Goal: Task Accomplishment & Management: Use online tool/utility

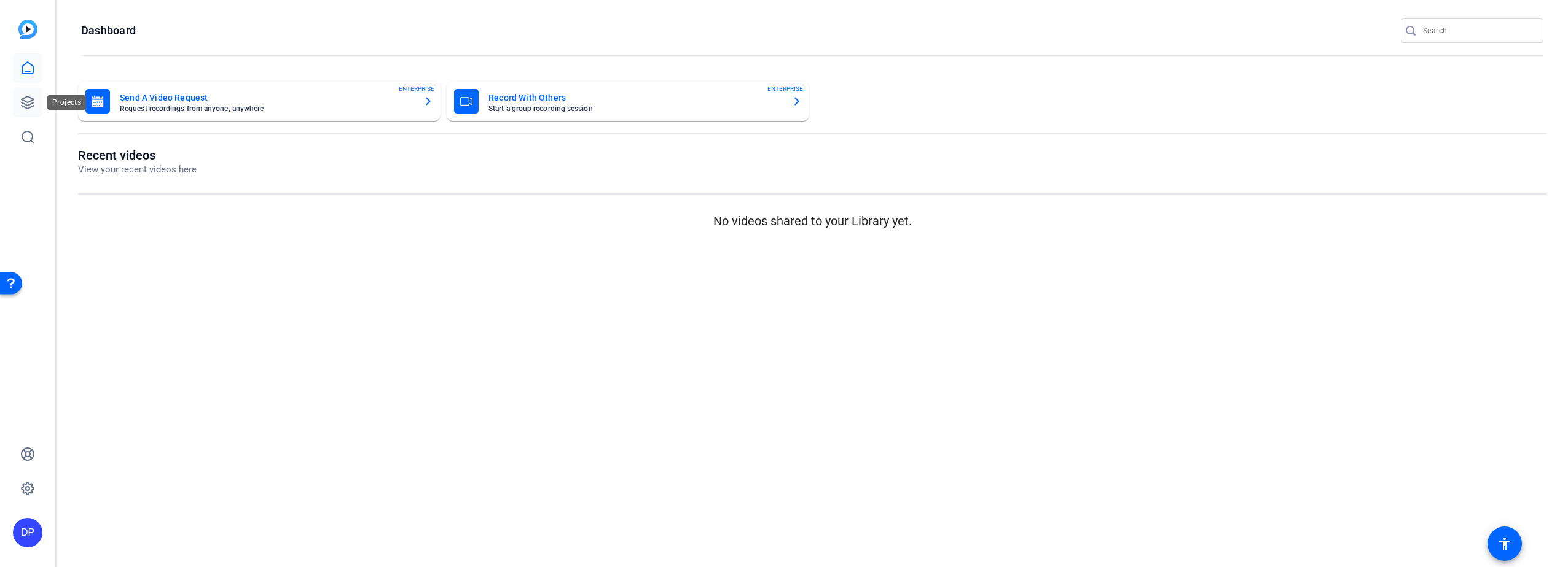
click at [27, 102] on icon at bounding box center [27, 102] width 12 height 12
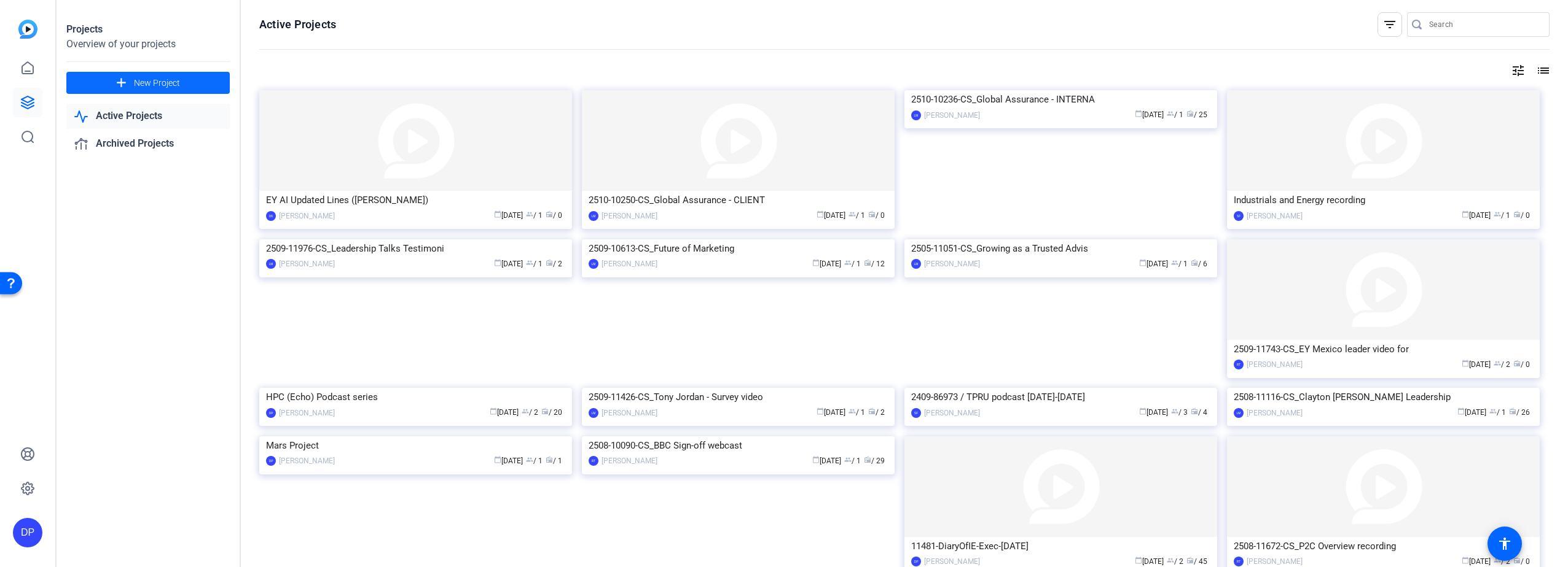
click at [144, 80] on span "New Project" at bounding box center [157, 83] width 46 height 13
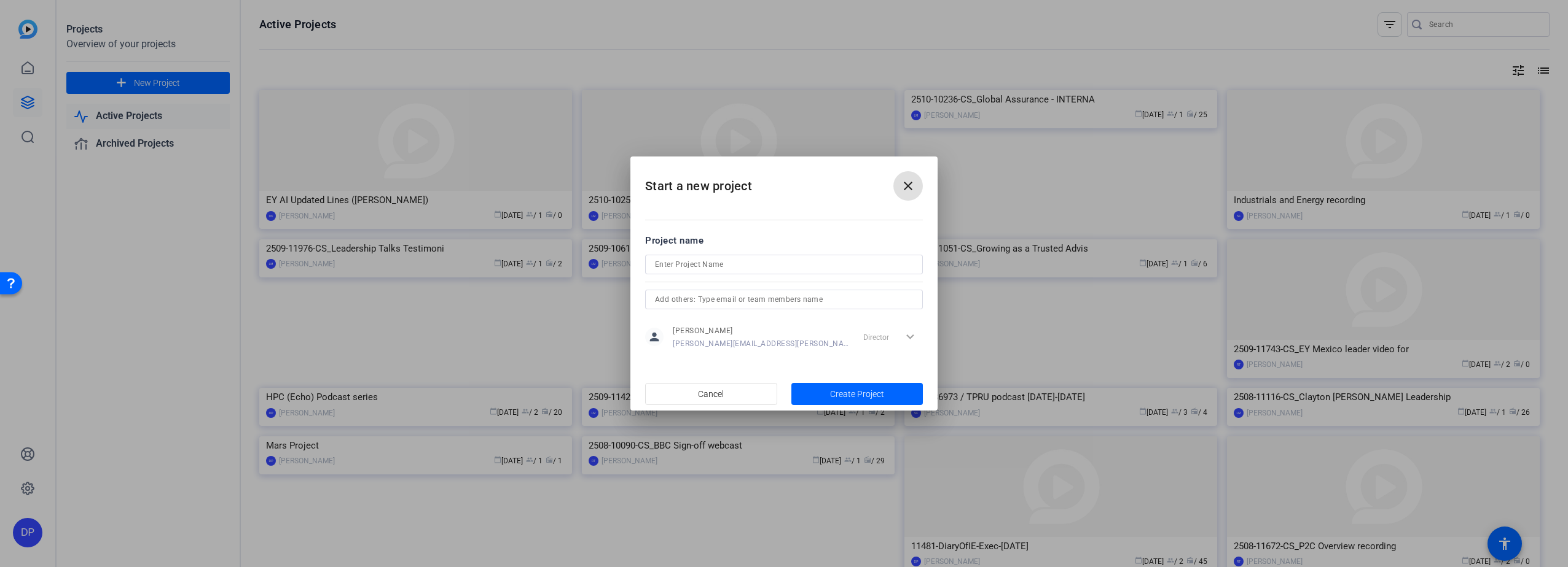
click at [735, 265] on input at bounding box center [784, 265] width 258 height 15
type input "[PERSON_NAME]"
click at [841, 390] on span "Create Project" at bounding box center [856, 395] width 54 height 13
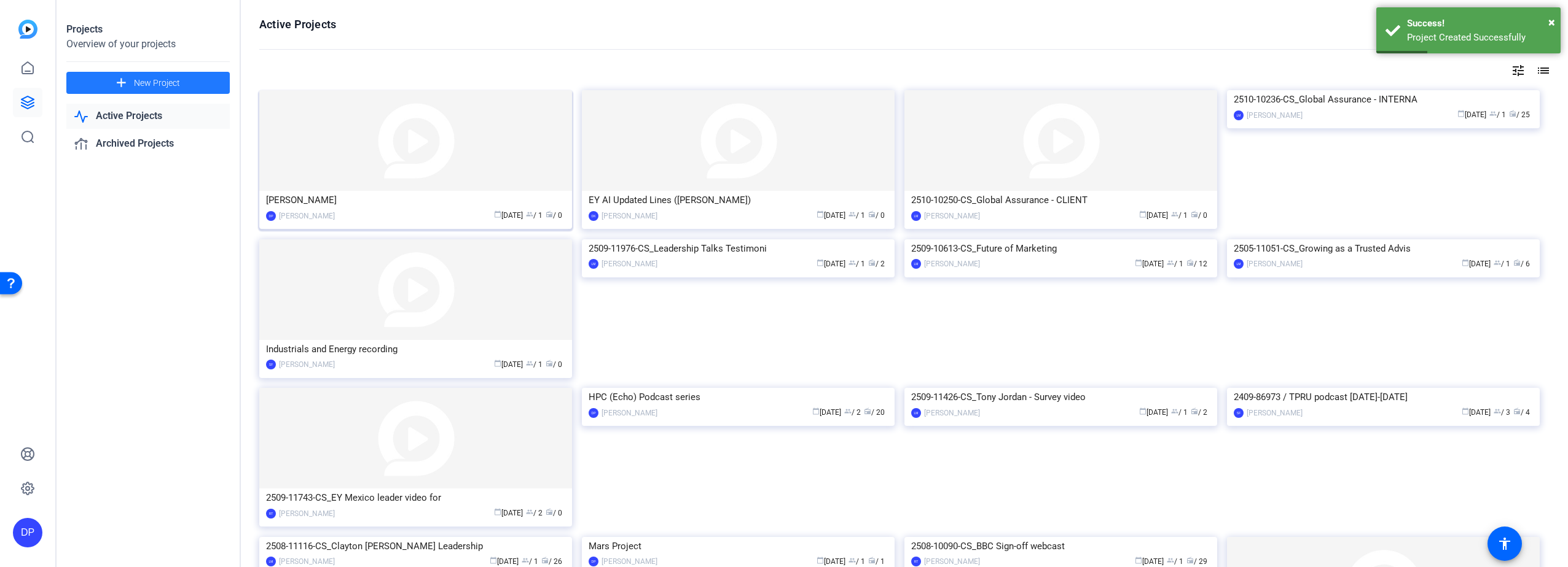
click at [324, 162] on img at bounding box center [415, 140] width 313 height 101
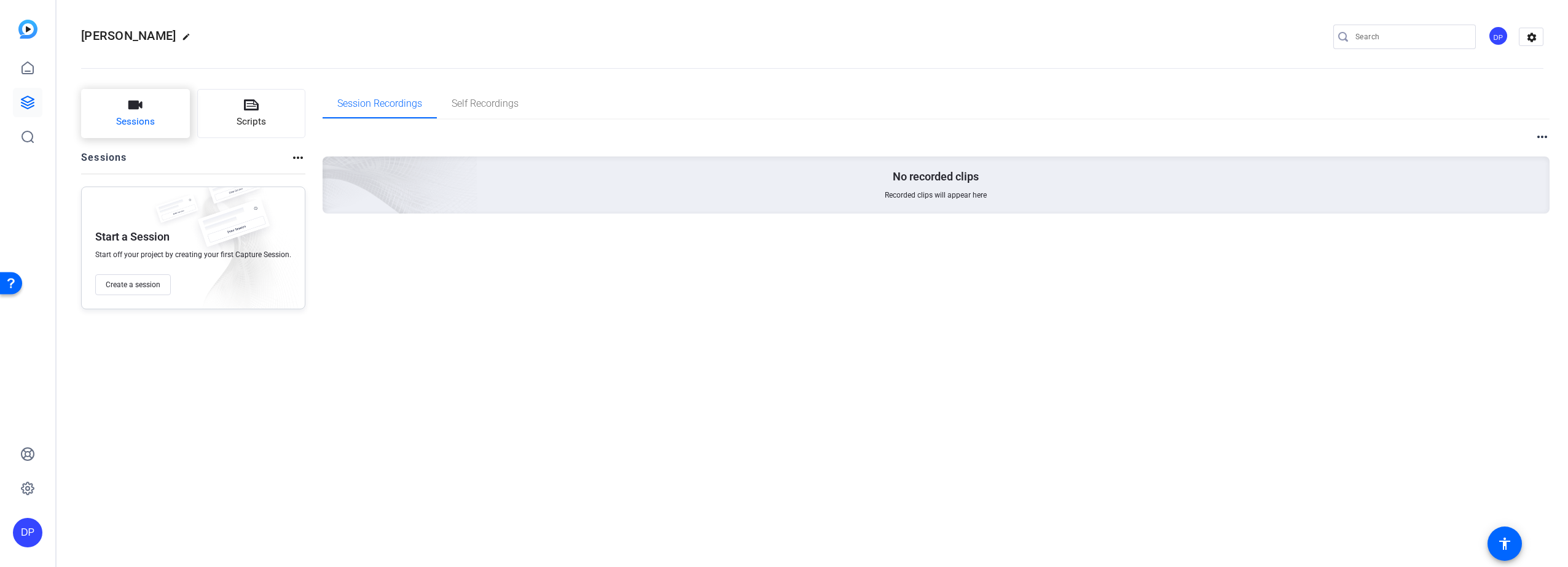
click at [120, 114] on button "Sessions" at bounding box center [135, 114] width 109 height 50
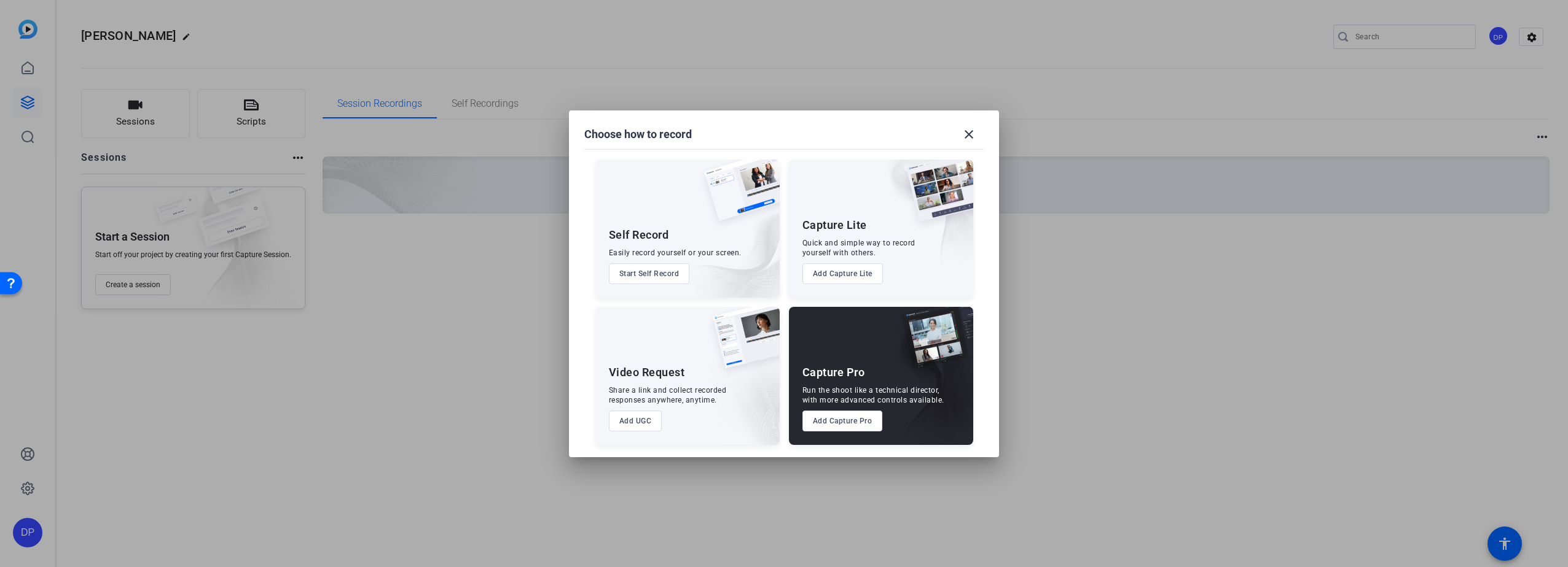
click at [837, 272] on button "Add Capture Lite" at bounding box center [842, 273] width 80 height 21
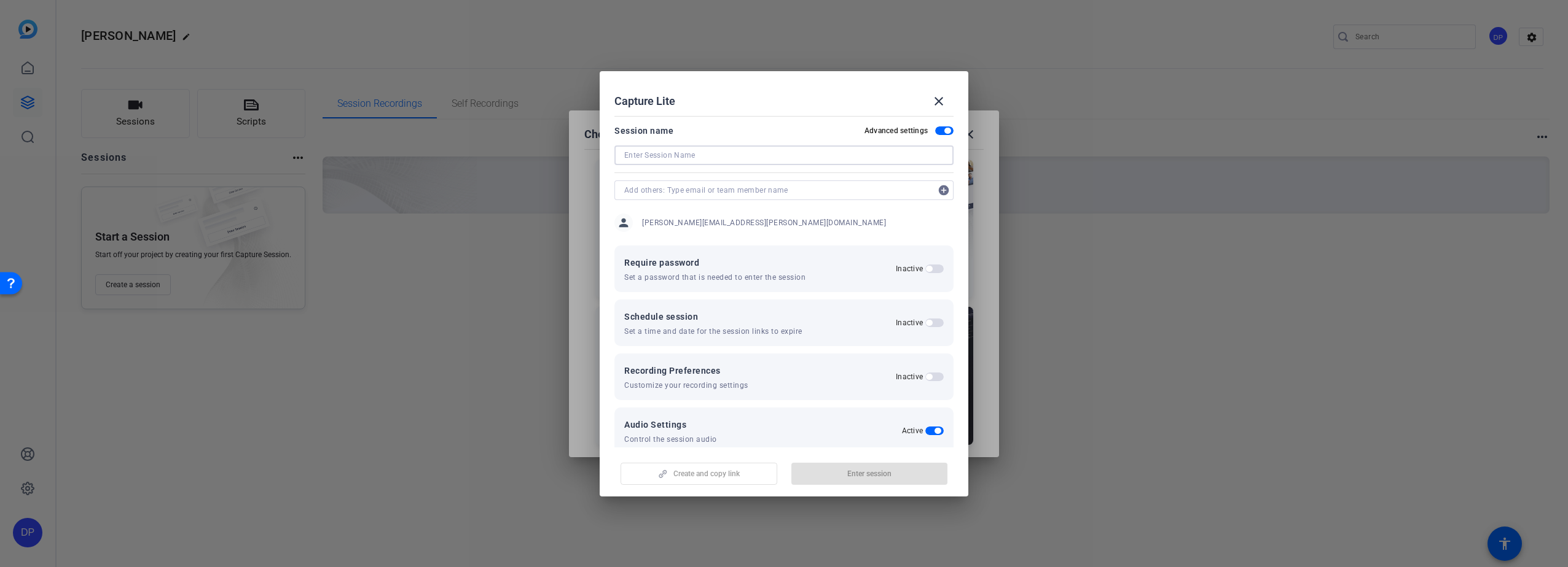
click at [749, 160] on input at bounding box center [784, 155] width 320 height 15
type input "MatthewKing-[DATE]"
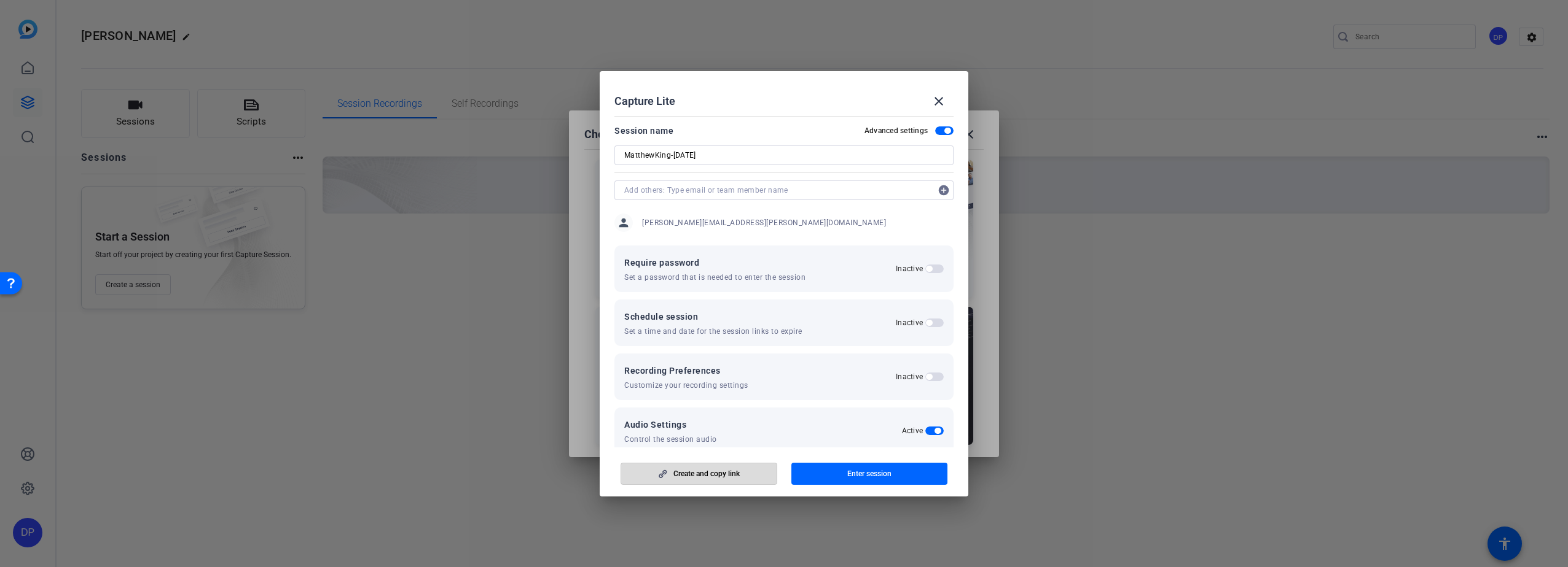
click at [709, 474] on span "Create and copy link" at bounding box center [706, 474] width 66 height 10
click at [940, 97] on mat-icon "close" at bounding box center [939, 102] width 15 height 15
